Goal: Transaction & Acquisition: Register for event/course

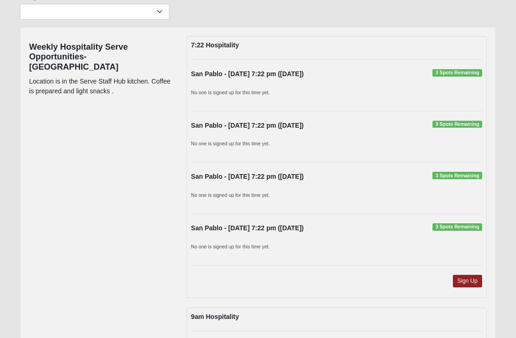
scroll to position [83, 0]
click at [457, 73] on span "3 Spots Remaining" at bounding box center [457, 72] width 50 height 7
click at [468, 277] on link "Sign Up" at bounding box center [468, 280] width 30 height 13
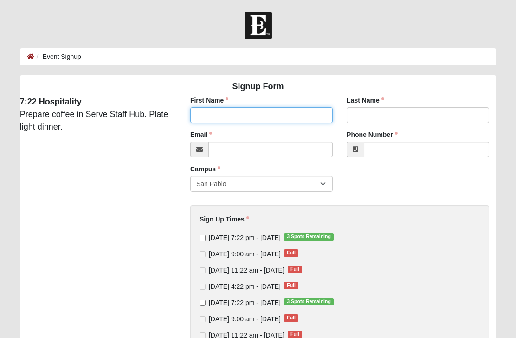
click at [255, 112] on input "First Name" at bounding box center [261, 115] width 142 height 16
type input "[PERSON_NAME]"
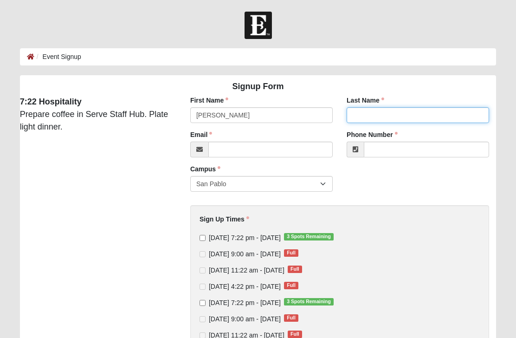
click at [399, 119] on input "Last Name" at bounding box center [418, 115] width 142 height 16
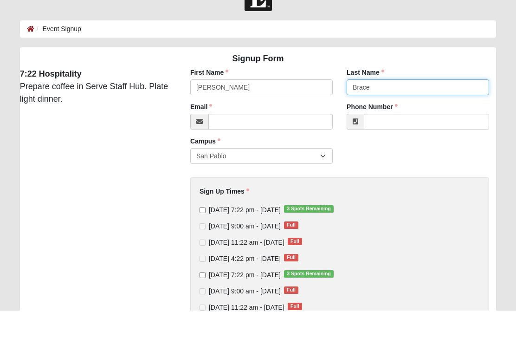
type input "Brace"
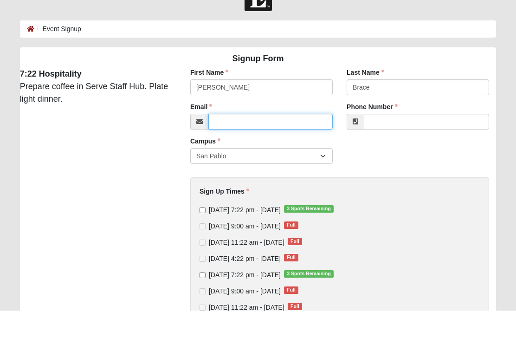
click at [226, 142] on input "Email" at bounding box center [270, 150] width 124 height 16
type input "[EMAIL_ADDRESS][DOMAIN_NAME]"
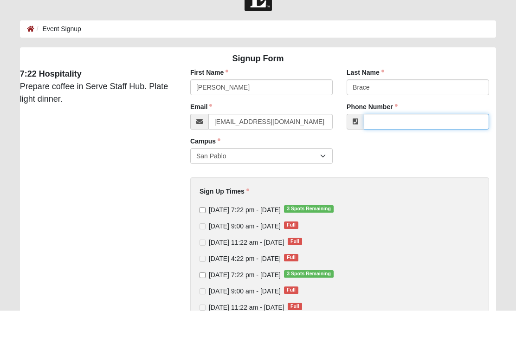
click at [396, 142] on input "Phone Number" at bounding box center [426, 150] width 125 height 16
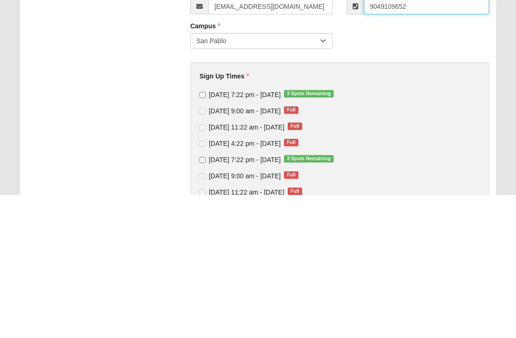
type input "9049109652"
click at [206, 235] on input "Thursday 7:22 pm - Sep 4 2025 3 Spots Remaining" at bounding box center [203, 238] width 6 height 6
checkbox input "true"
type input "[PHONE_NUMBER]"
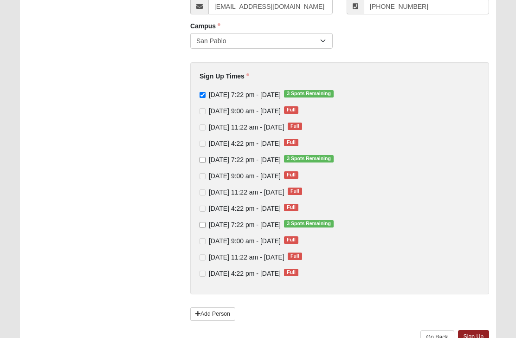
click at [477, 337] on link "Sign Up" at bounding box center [474, 336] width 32 height 13
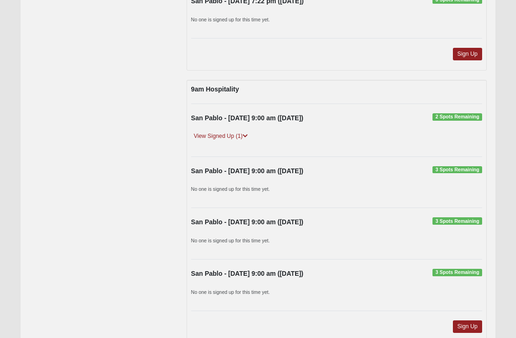
scroll to position [311, 0]
click at [220, 136] on link "View Signed Up (1)" at bounding box center [220, 137] width 59 height 10
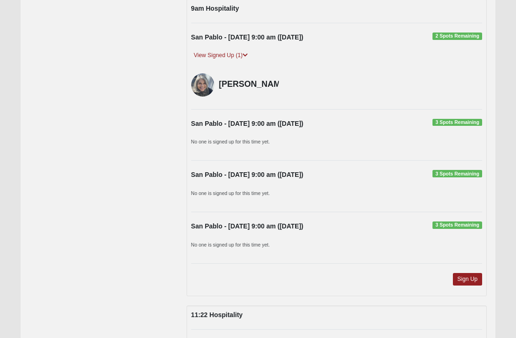
scroll to position [392, 0]
click at [460, 281] on link "Sign Up" at bounding box center [468, 279] width 30 height 13
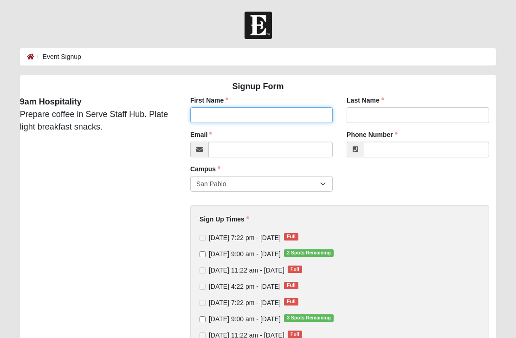
click at [276, 114] on input "First Name" at bounding box center [261, 115] width 142 height 16
type input "[PERSON_NAME]"
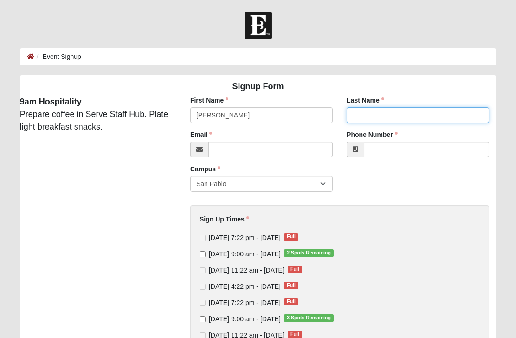
click at [376, 114] on input "Last Name" at bounding box center [418, 115] width 142 height 16
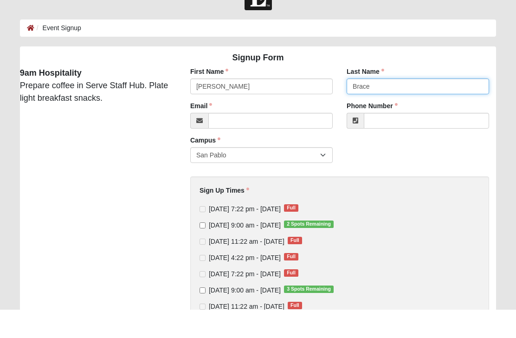
type input "Brace"
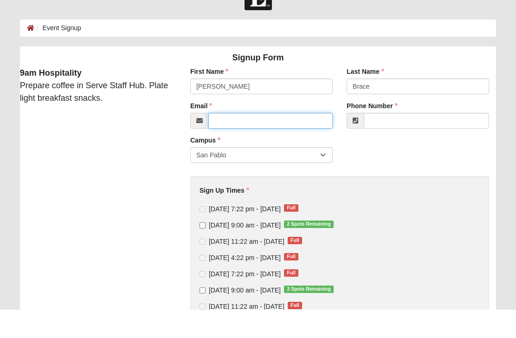
click at [235, 142] on input "Email" at bounding box center [270, 150] width 124 height 16
type input "[EMAIL_ADDRESS][DOMAIN_NAME]"
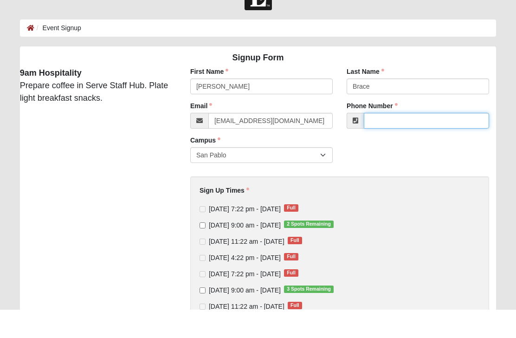
click at [398, 142] on input "Phone Number" at bounding box center [426, 150] width 125 height 16
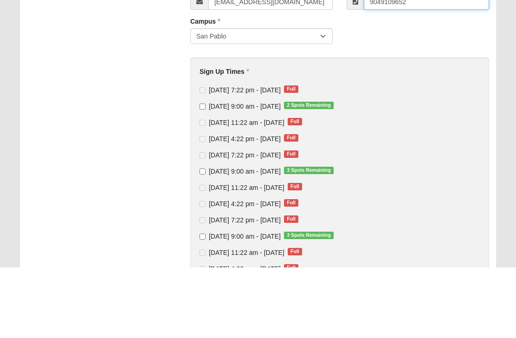
scroll to position [80, 0]
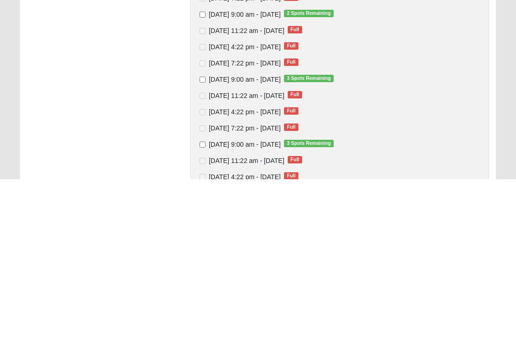
type input "9049109652"
click at [202, 236] on input "[DATE] 9:00 am - [DATE] 3 Spots Remaining" at bounding box center [203, 239] width 6 height 6
checkbox input "true"
type input "[PHONE_NUMBER]"
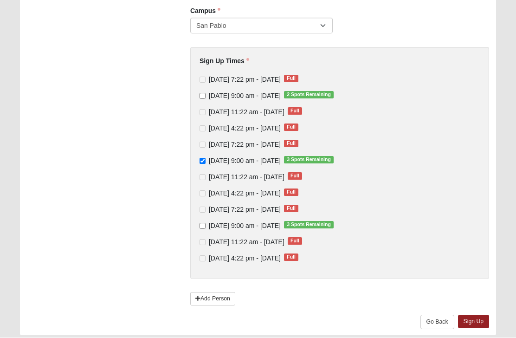
click at [475, 321] on link "Sign Up" at bounding box center [474, 321] width 32 height 13
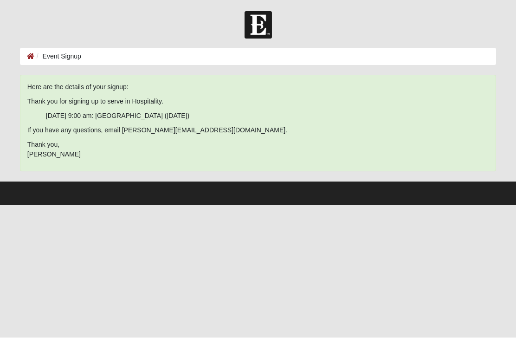
scroll to position [0, 0]
